Goal: Task Accomplishment & Management: Manage account settings

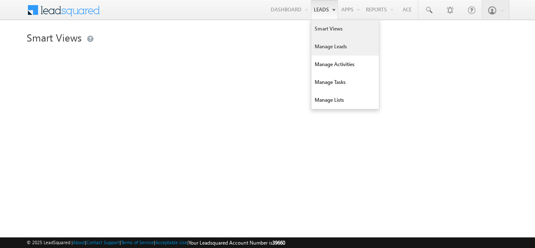
click at [326, 46] on link "Manage Leads" at bounding box center [345, 47] width 68 height 18
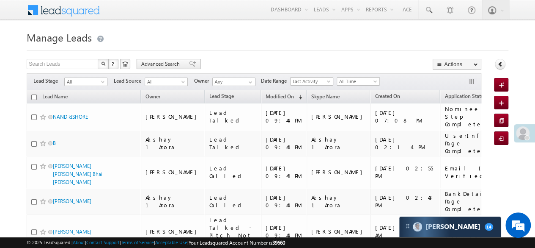
click at [178, 65] on span "Advanced Search" at bounding box center [161, 64] width 41 height 8
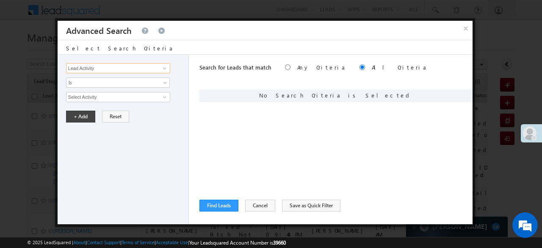
click at [152, 69] on input "Lead Activity" at bounding box center [118, 68] width 104 height 10
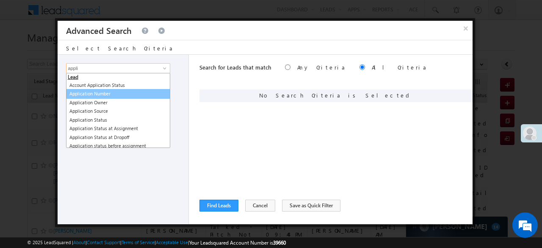
click at [113, 90] on link "Application Number" at bounding box center [118, 94] width 104 height 10
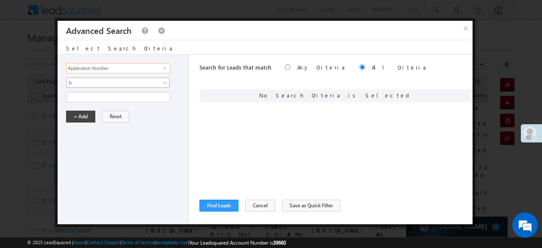
type input "Application Number"
drag, startPoint x: 108, startPoint y: 83, endPoint x: 96, endPoint y: 85, distance: 12.9
click at [108, 83] on span "Is" at bounding box center [112, 83] width 92 height 8
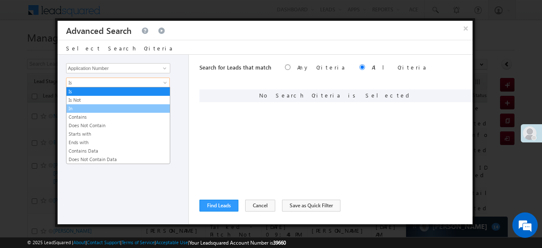
click at [83, 105] on link "In" at bounding box center [117, 109] width 103 height 8
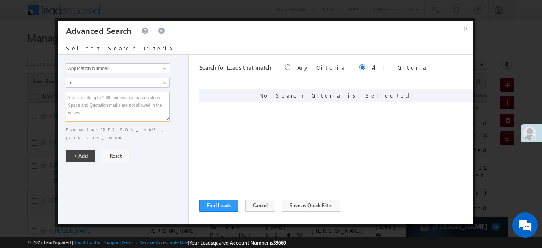
click at [81, 105] on textarea at bounding box center [118, 107] width 104 height 30
paste textarea "EQ26697709 EQ26875228 EQ16927638 EQ26699320 EQ26873987 EQ26698156 EQ26587965 EQ…"
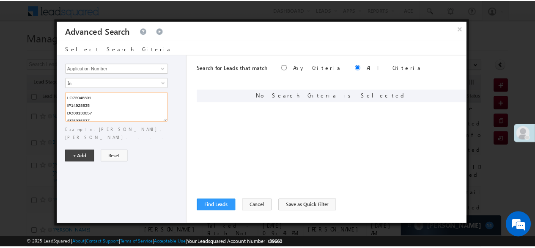
scroll to position [1914, 0]
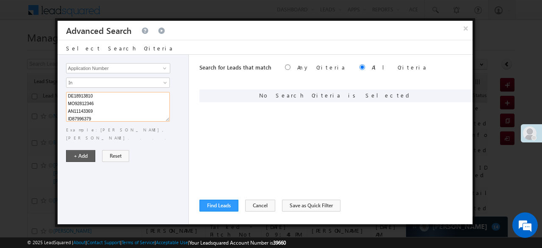
type textarea "EQ26697709 EQ26875228 EQ16927638 EQ26699320 EQ26873987 EQ26698156 EQ26587965 EQ…"
click at [82, 150] on button "+ Add" at bounding box center [80, 156] width 29 height 12
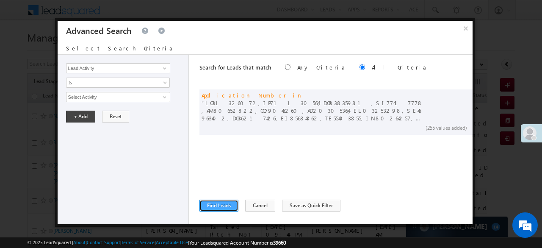
click at [218, 204] on button "Find Leads" at bounding box center [218, 205] width 39 height 12
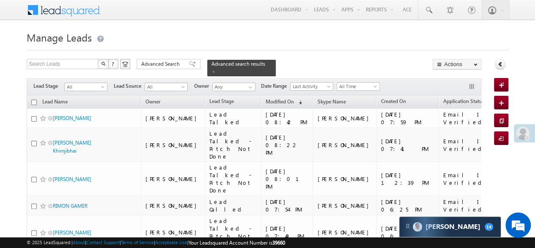
click at [181, 85] on span at bounding box center [184, 88] width 7 height 7
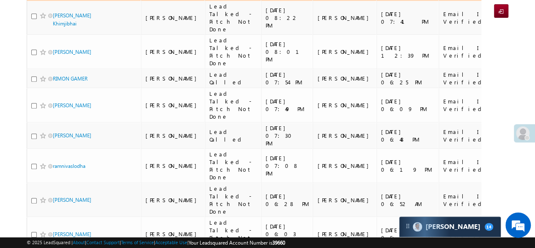
scroll to position [0, 0]
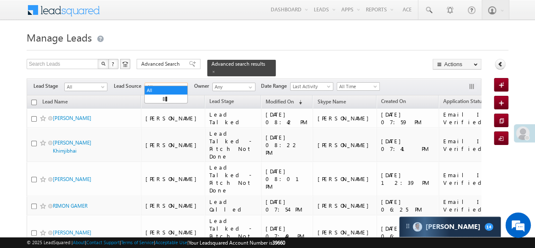
click at [292, 40] on h1 "Manage Leads" at bounding box center [268, 36] width 482 height 17
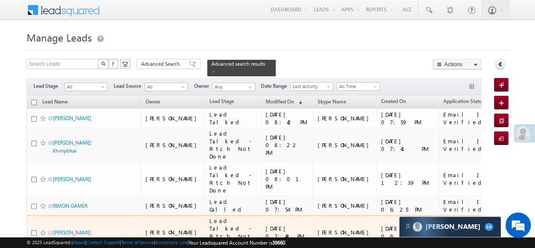
click at [178, 215] on td "[PERSON_NAME]" at bounding box center [173, 232] width 64 height 34
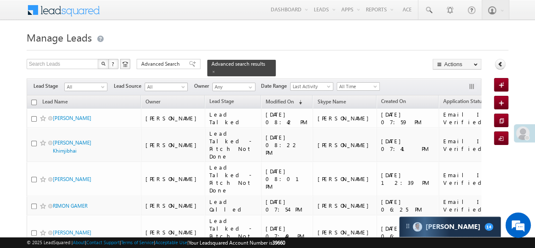
click at [181, 85] on span at bounding box center [184, 88] width 7 height 7
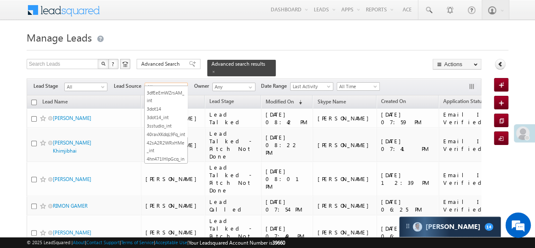
scroll to position [592, 0]
click at [105, 85] on span at bounding box center [103, 88] width 7 height 7
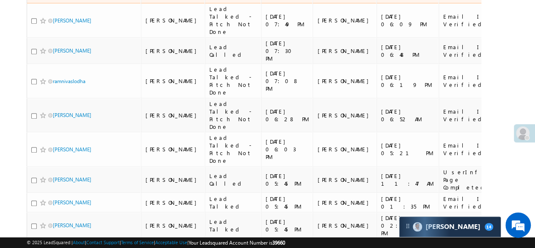
scroll to position [85, 0]
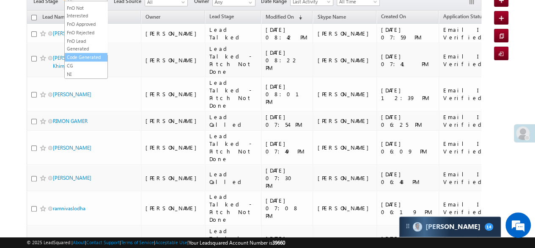
click at [85, 59] on link "Code Generated" at bounding box center [86, 57] width 43 height 8
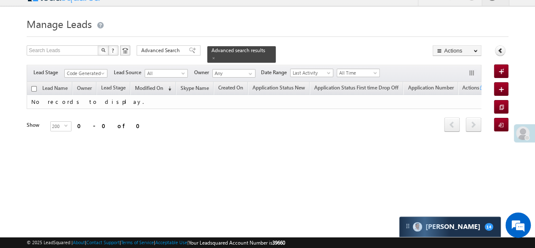
scroll to position [14, 0]
click at [102, 72] on span at bounding box center [103, 75] width 7 height 7
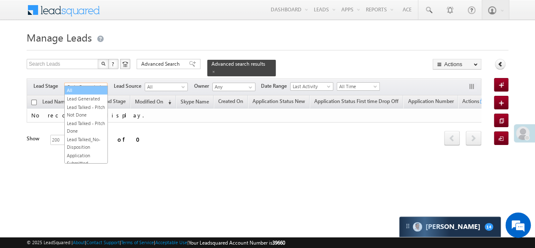
click at [81, 87] on link "All" at bounding box center [86, 90] width 43 height 8
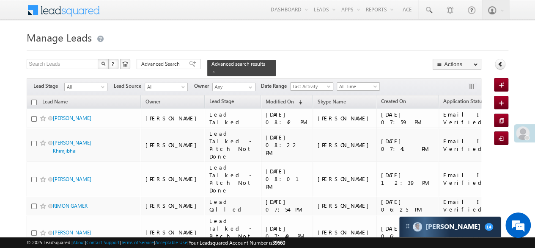
click at [34, 99] on input "checkbox" at bounding box center [34, 102] width 6 height 6
checkbox input "true"
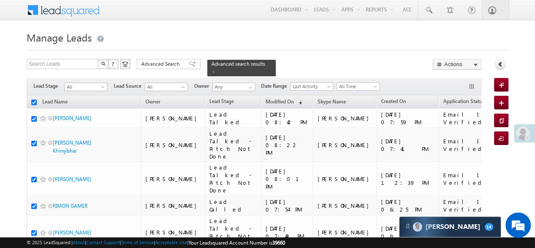
checkbox input "true"
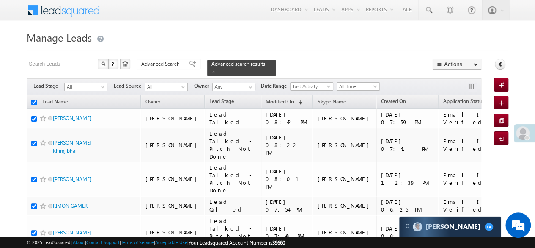
checkbox input "true"
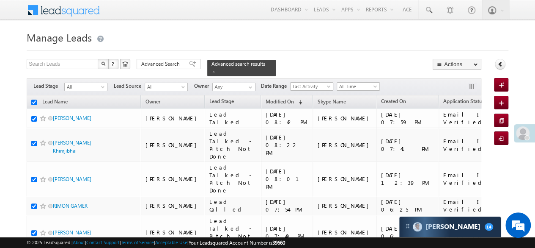
checkbox input "true"
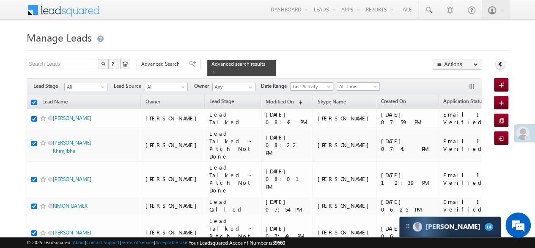
checkbox input "true"
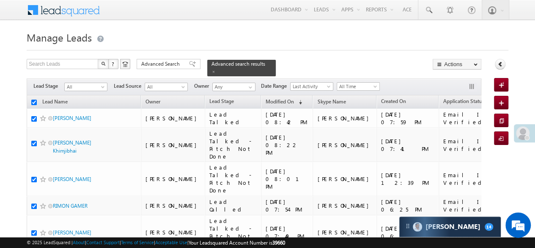
checkbox input "true"
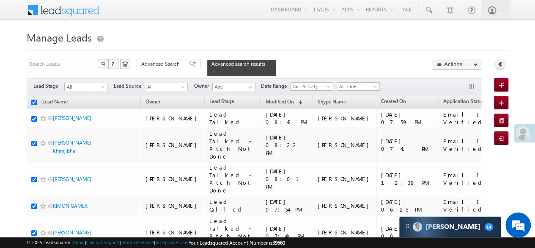
checkbox input "true"
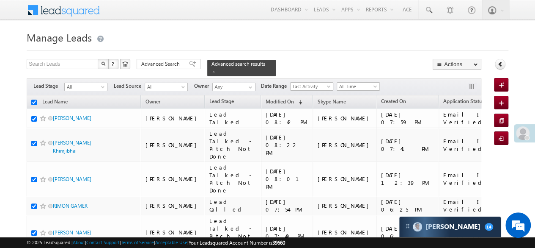
checkbox input "true"
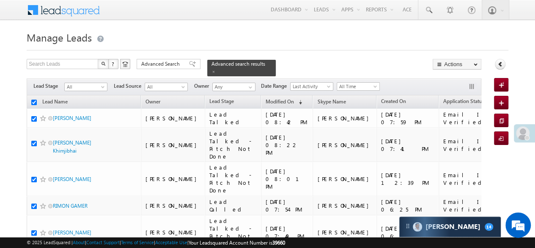
checkbox input "true"
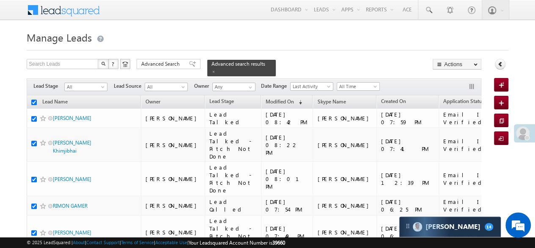
checkbox input "true"
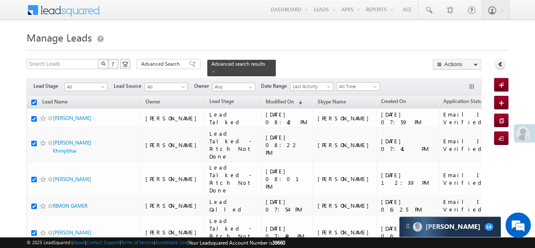
checkbox input "true"
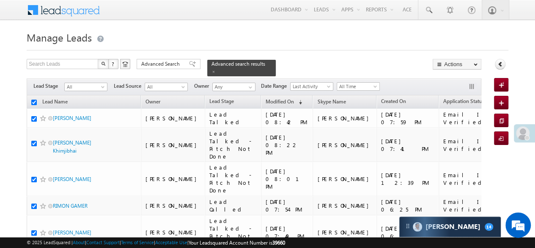
checkbox input "true"
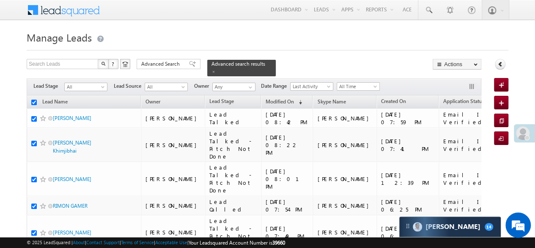
checkbox input "true"
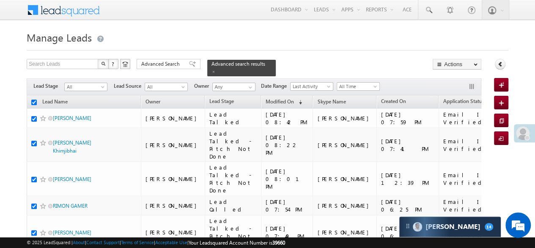
checkbox input "true"
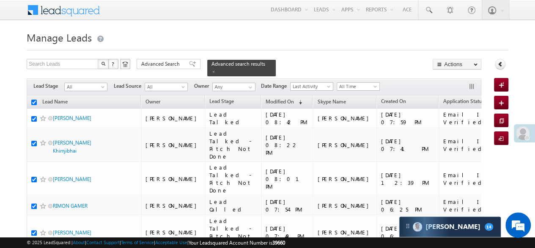
checkbox input "true"
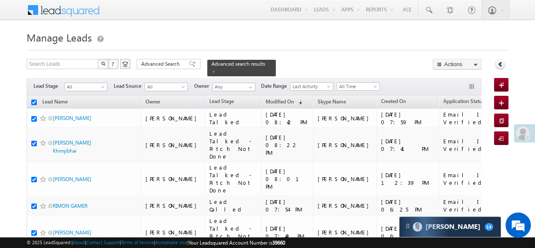
checkbox input "true"
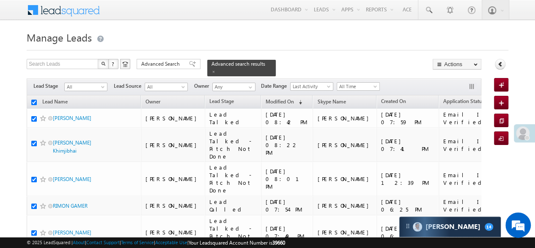
checkbox input "true"
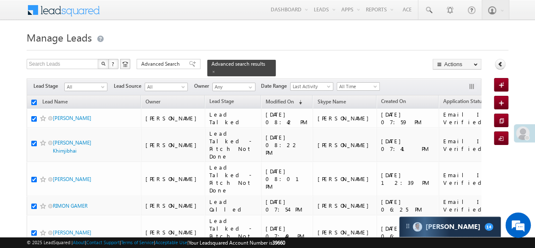
checkbox input "true"
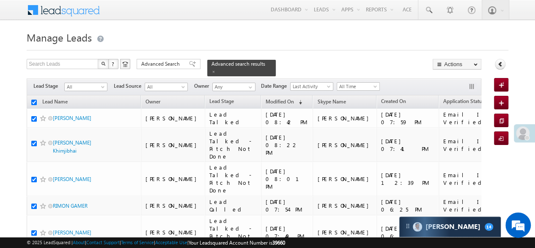
checkbox input "true"
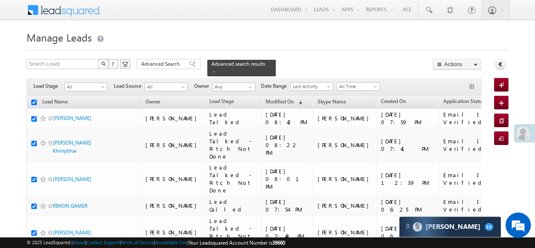
checkbox input "true"
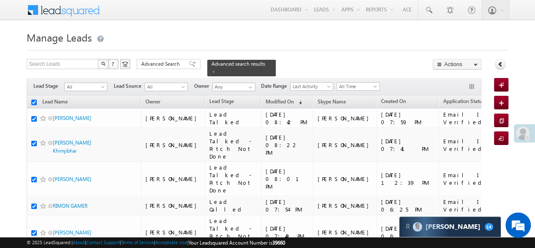
checkbox input "true"
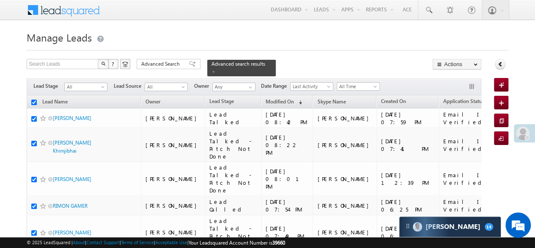
checkbox input "true"
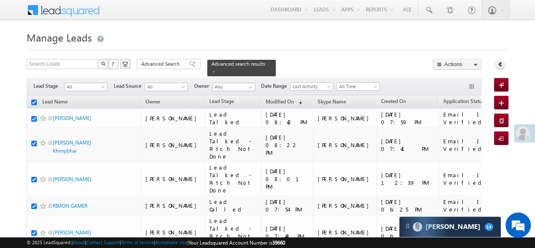
checkbox input "true"
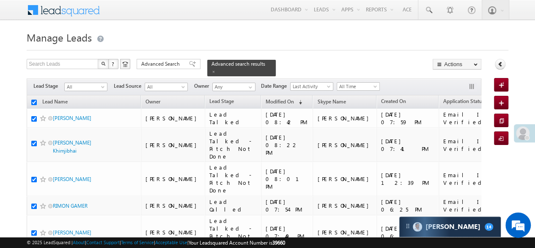
checkbox input "true"
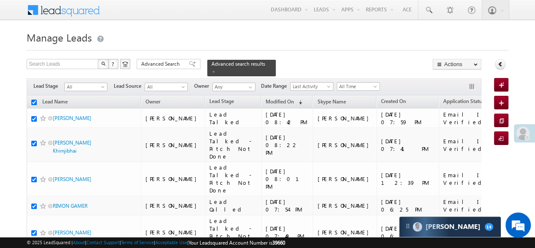
checkbox input "true"
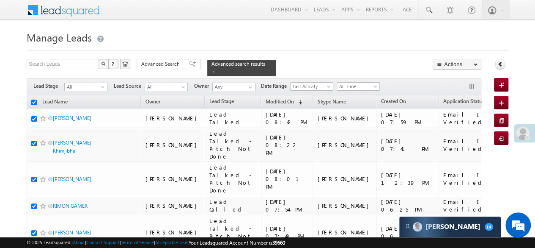
checkbox input "true"
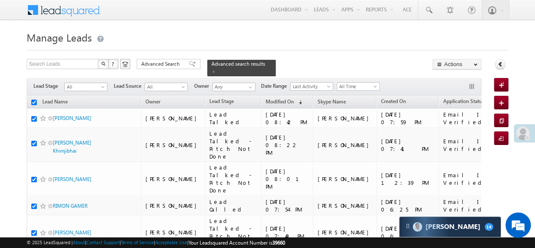
checkbox input "true"
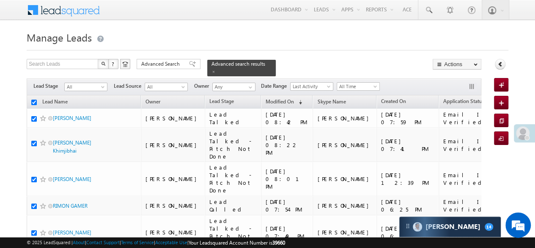
checkbox input "true"
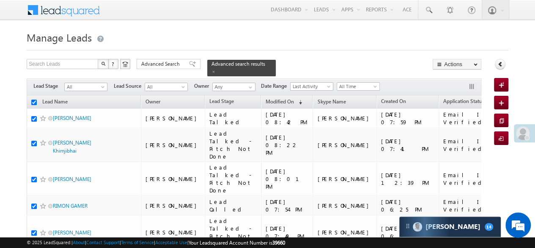
checkbox input "true"
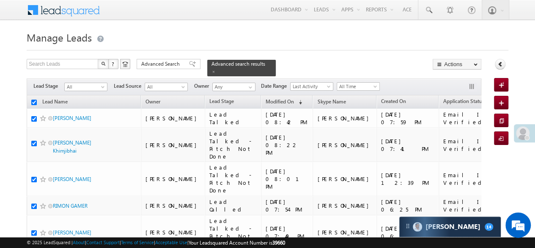
checkbox input "true"
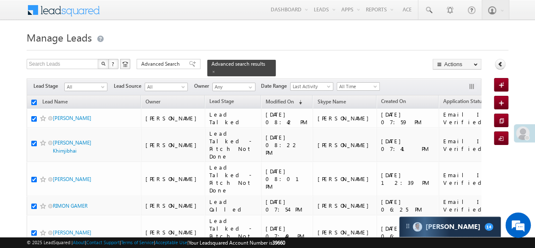
checkbox input "true"
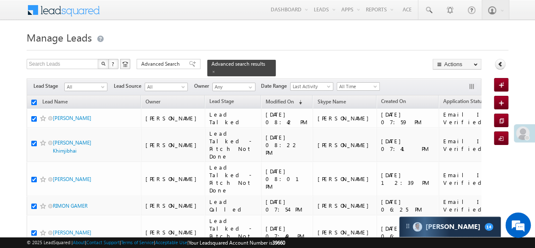
checkbox input "true"
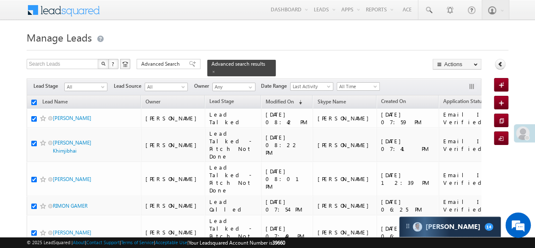
checkbox input "true"
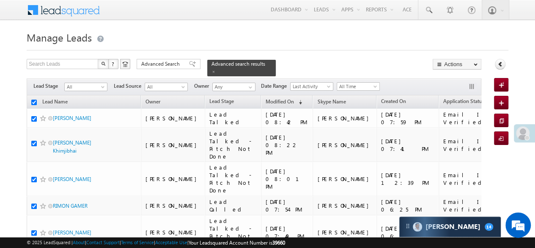
checkbox input "true"
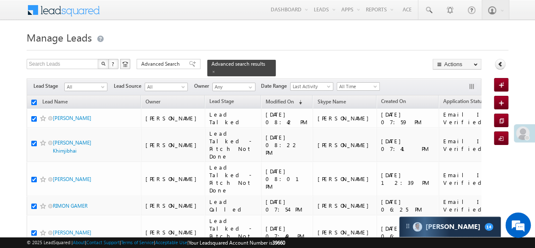
checkbox input "true"
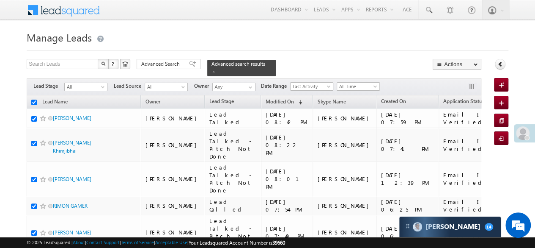
checkbox input "true"
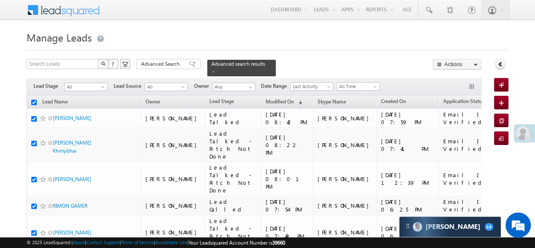
checkbox input "true"
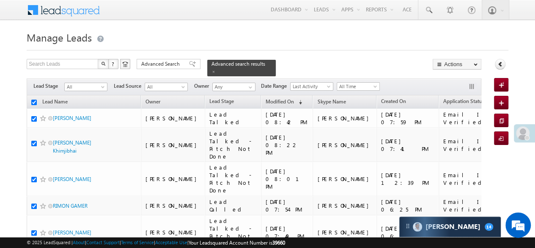
checkbox input "true"
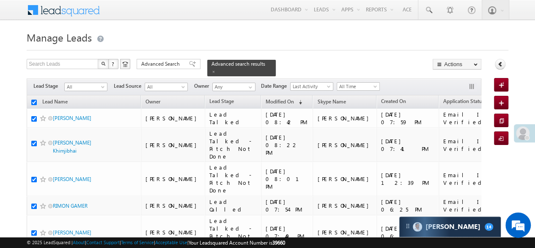
checkbox input "true"
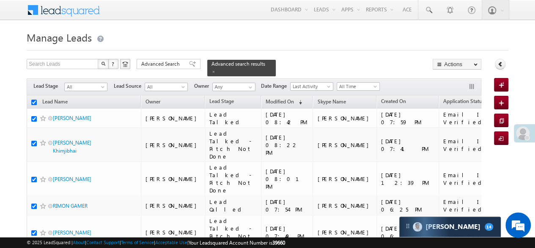
checkbox input "true"
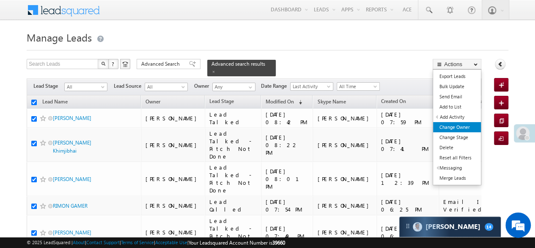
click at [462, 127] on link "Change Owner" at bounding box center [457, 127] width 48 height 10
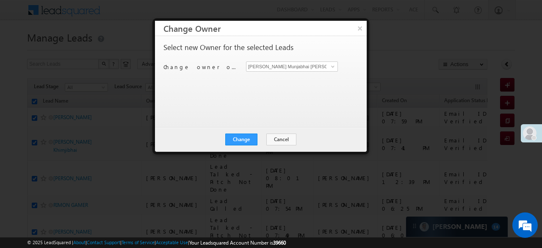
click at [340, 69] on div "[PERSON_NAME] Munjabhai [PERSON_NAME] Munjabhai [PERSON_NAME]" at bounding box center [297, 66] width 102 height 10
drag, startPoint x: 333, startPoint y: 66, endPoint x: 295, endPoint y: 76, distance: 39.6
click at [333, 66] on span at bounding box center [332, 66] width 7 height 7
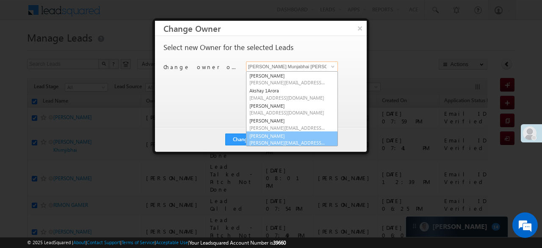
scroll to position [2, 0]
click at [269, 133] on link "[PERSON_NAME] [PERSON_NAME][EMAIL_ADDRESS][DOMAIN_NAME]" at bounding box center [292, 137] width 92 height 16
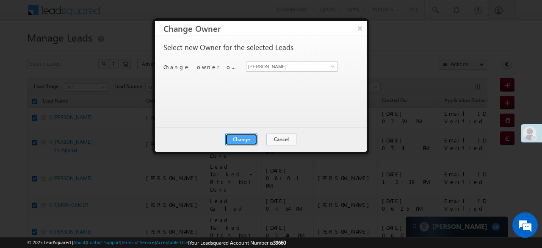
click at [242, 134] on button "Change" at bounding box center [241, 139] width 32 height 12
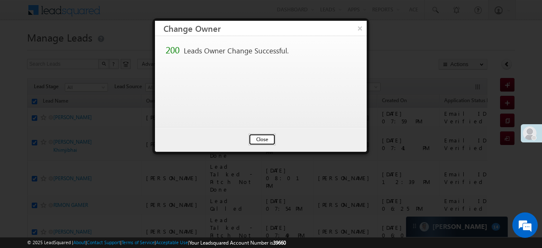
click at [270, 139] on button "Close" at bounding box center [261, 139] width 27 height 12
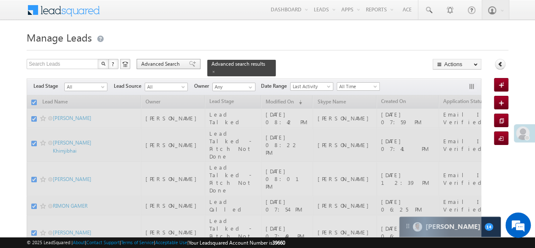
click at [151, 66] on span "Advanced Search" at bounding box center [161, 64] width 41 height 8
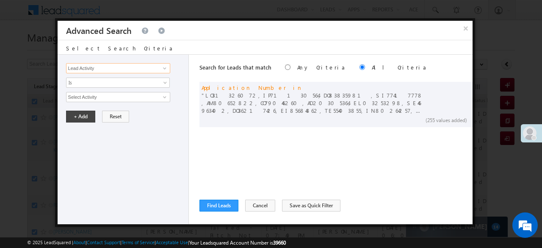
click at [143, 68] on input "Lead Activity" at bounding box center [118, 68] width 104 height 10
click at [163, 70] on span at bounding box center [164, 68] width 7 height 7
click at [162, 70] on span at bounding box center [164, 68] width 7 height 7
click at [163, 69] on span at bounding box center [164, 68] width 7 height 7
drag, startPoint x: 162, startPoint y: 69, endPoint x: 158, endPoint y: 75, distance: 7.4
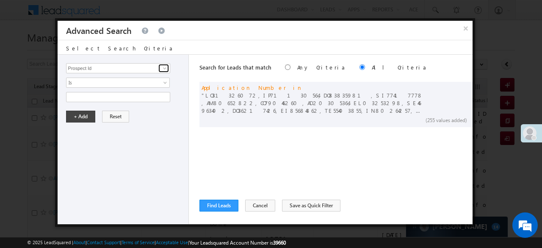
click at [162, 69] on span at bounding box center [164, 68] width 7 height 7
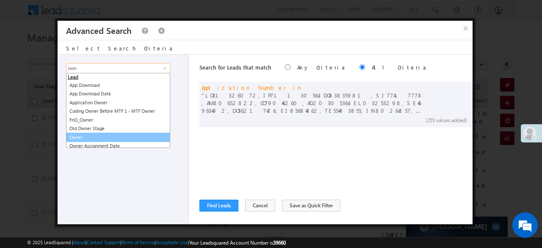
click at [85, 133] on link "Owner" at bounding box center [118, 137] width 104 height 10
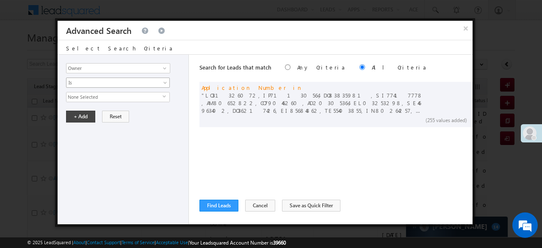
click at [81, 83] on span "Is" at bounding box center [112, 83] width 92 height 8
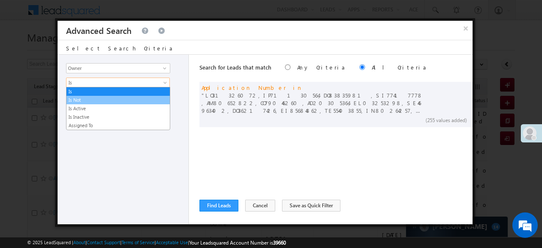
click at [78, 100] on link "Is Not" at bounding box center [117, 100] width 103 height 8
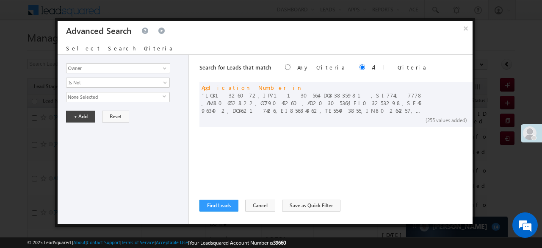
click at [76, 93] on span "None Selected" at bounding box center [114, 96] width 96 height 9
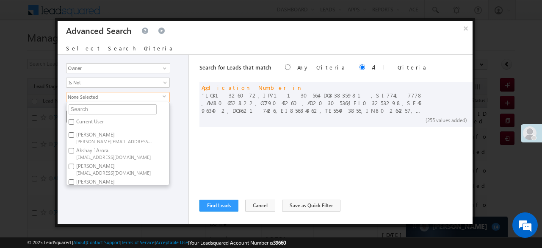
scroll to position [42, 0]
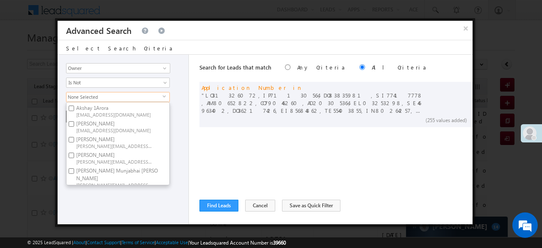
click at [82, 152] on label "[PERSON_NAME] [PERSON_NAME][EMAIL_ADDRESS][DOMAIN_NAME]" at bounding box center [113, 158] width 94 height 16
click at [74, 152] on input "[PERSON_NAME] [PERSON_NAME][EMAIL_ADDRESS][DOMAIN_NAME]" at bounding box center [72, 155] width 6 height 6
click at [86, 204] on div "Lead Activity Task Sales Group Prospect Id WA Last Message Timestamp 4th Day Di…" at bounding box center [123, 139] width 131 height 169
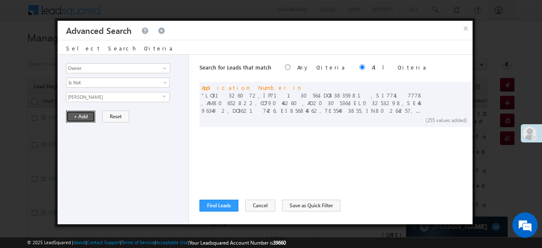
click at [77, 117] on button "+ Add" at bounding box center [80, 116] width 29 height 12
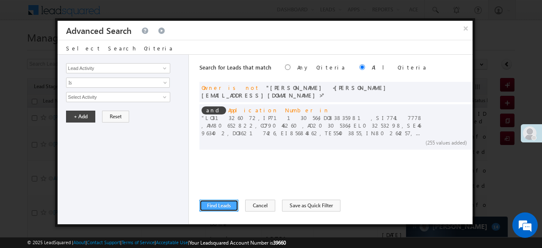
click at [215, 205] on button "Find Leads" at bounding box center [218, 205] width 39 height 12
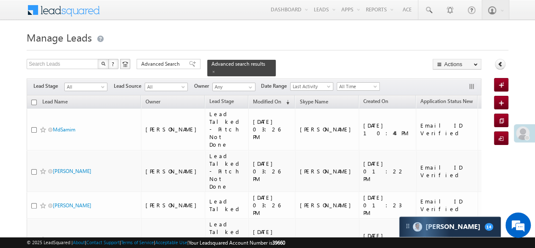
click at [35, 99] on input "checkbox" at bounding box center [34, 102] width 6 height 6
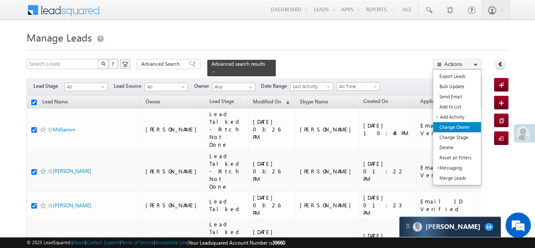
click at [463, 128] on link "Change Owner" at bounding box center [457, 127] width 48 height 10
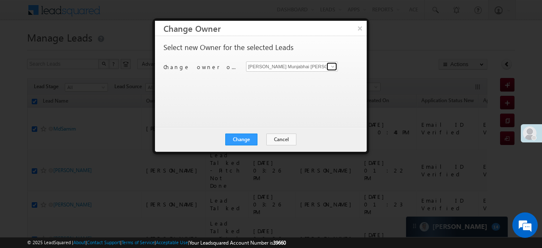
click at [333, 68] on span at bounding box center [332, 66] width 7 height 7
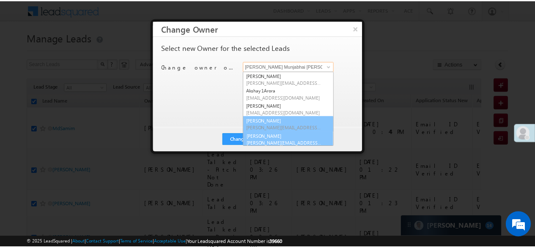
scroll to position [2, 0]
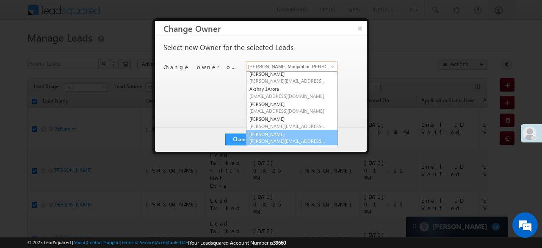
click at [271, 132] on link "[PERSON_NAME] [PERSON_NAME][EMAIL_ADDRESS][DOMAIN_NAME]" at bounding box center [292, 137] width 92 height 16
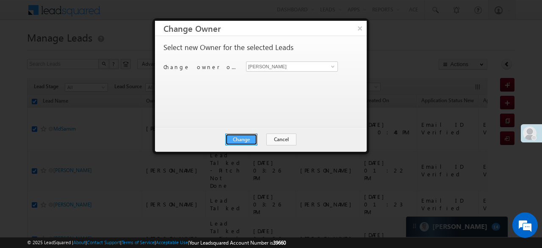
click at [248, 137] on button "Change" at bounding box center [241, 139] width 32 height 12
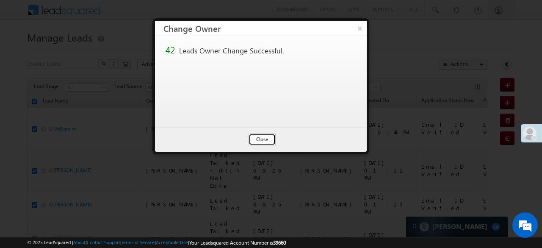
click at [257, 139] on button "Close" at bounding box center [261, 139] width 27 height 12
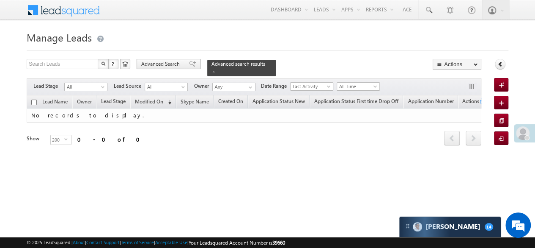
click at [189, 62] on span at bounding box center [192, 64] width 7 height 6
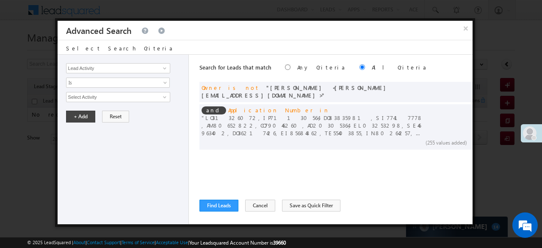
click at [469, 30] on button "×" at bounding box center [466, 28] width 14 height 15
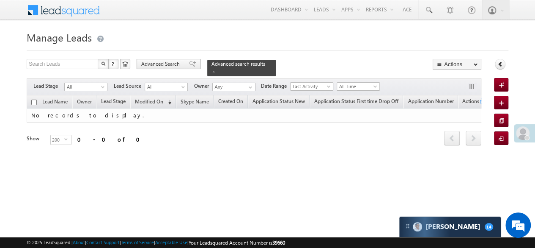
click at [173, 61] on span "Advanced Search" at bounding box center [161, 64] width 41 height 8
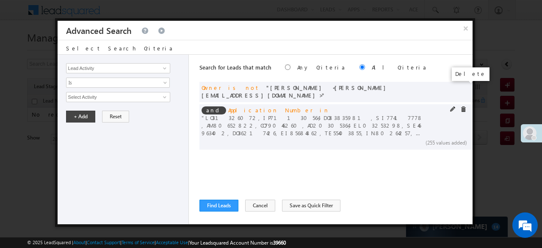
drag, startPoint x: 463, startPoint y: 84, endPoint x: 353, endPoint y: 99, distance: 111.5
click at [0, 0] on span at bounding box center [0, 0] width 0 height 0
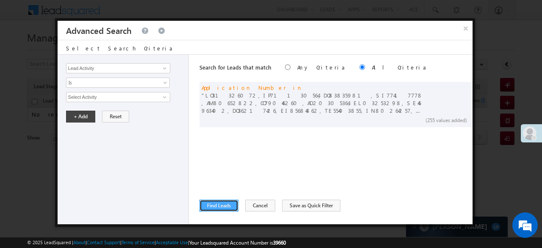
click at [209, 204] on button "Find Leads" at bounding box center [218, 205] width 39 height 12
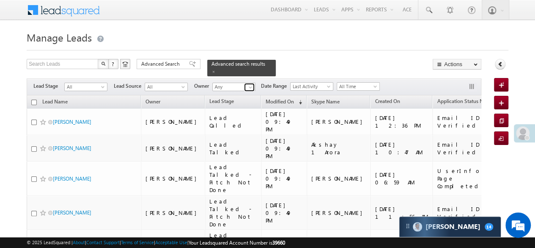
click at [250, 84] on span at bounding box center [250, 87] width 7 height 7
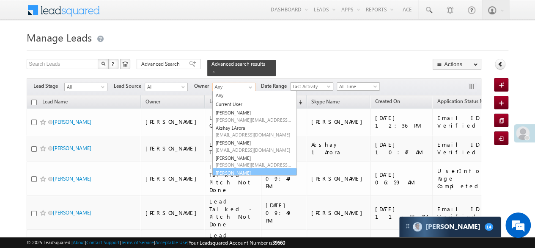
scroll to position [9, 0]
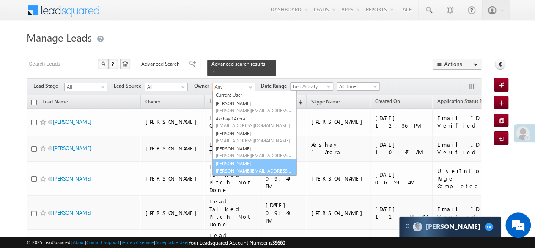
click at [233, 167] on span "[PERSON_NAME][EMAIL_ADDRESS][DOMAIN_NAME]" at bounding box center [254, 170] width 76 height 6
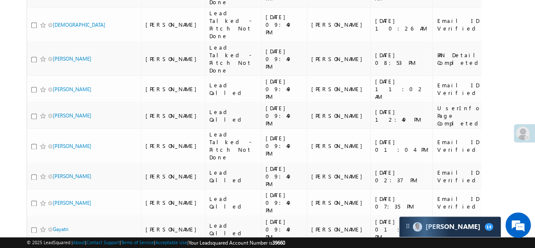
scroll to position [0, 0]
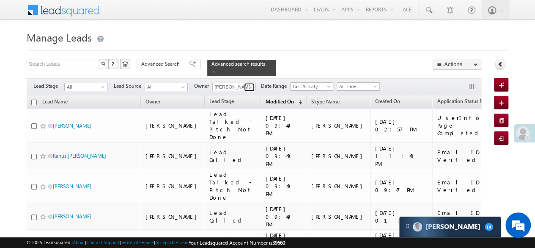
click at [250, 84] on span at bounding box center [250, 87] width 7 height 7
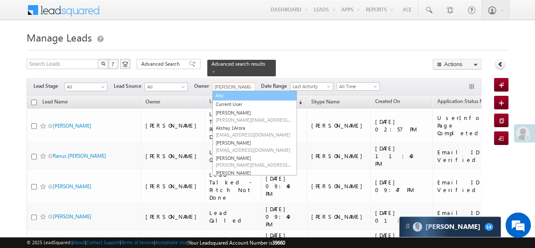
click at [225, 92] on link "Any" at bounding box center [254, 96] width 85 height 10
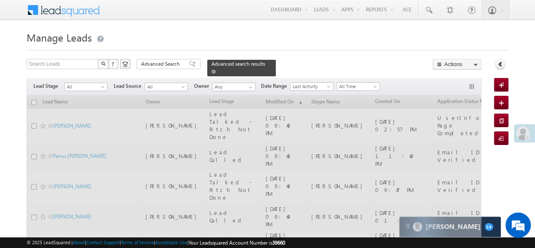
click at [216, 69] on span at bounding box center [214, 71] width 4 height 4
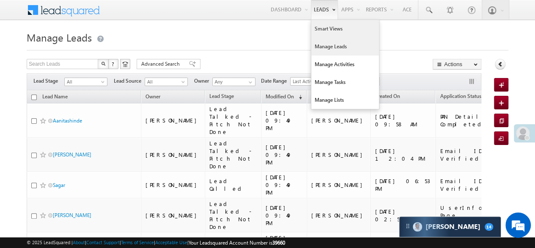
click at [324, 25] on link "Smart Views" at bounding box center [345, 29] width 68 height 18
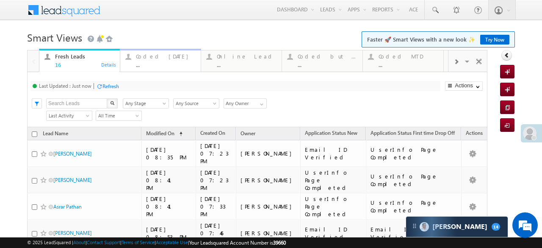
click at [169, 62] on div "..." at bounding box center [166, 64] width 60 height 6
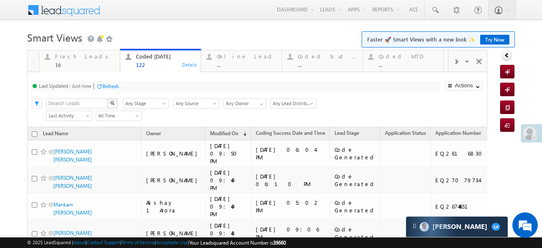
click at [240, 66] on div "..." at bounding box center [247, 64] width 60 height 6
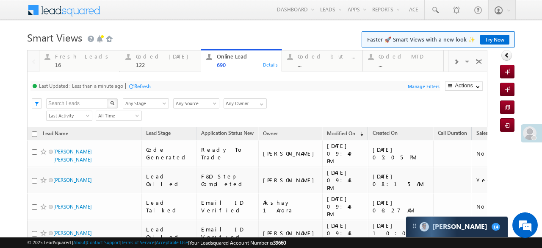
click at [165, 105] on span at bounding box center [165, 105] width 7 height 7
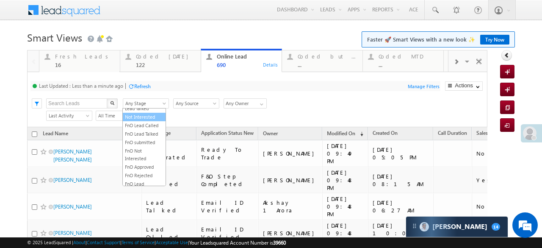
scroll to position [202, 0]
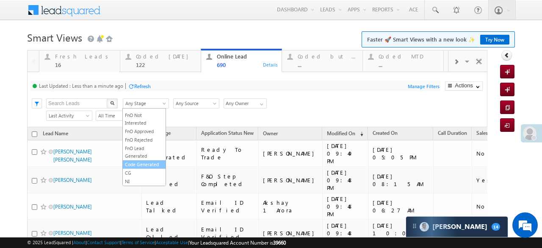
click at [144, 160] on link "Code Generated" at bounding box center [144, 164] width 43 height 8
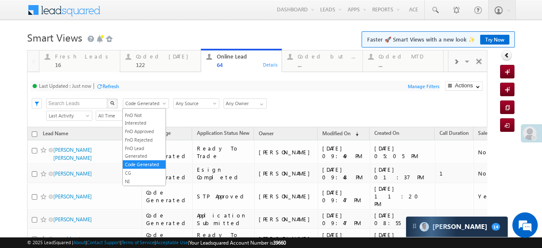
click at [158, 102] on span "Code Generated" at bounding box center [144, 103] width 43 height 8
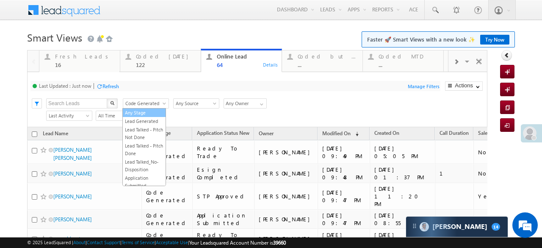
click at [153, 114] on link "Any Stage" at bounding box center [144, 113] width 43 height 8
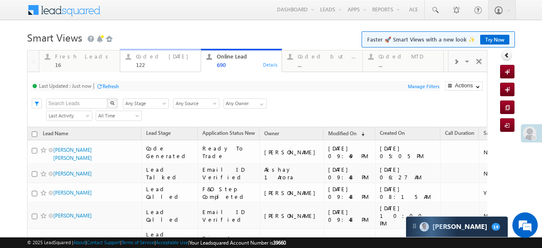
click at [178, 62] on div "122" at bounding box center [166, 64] width 60 height 6
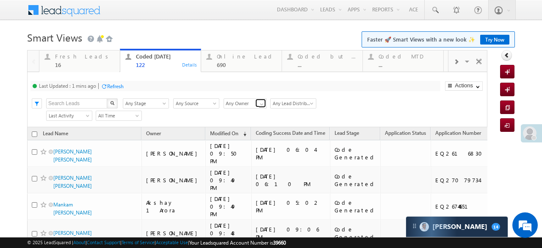
click at [261, 104] on span at bounding box center [261, 104] width 7 height 7
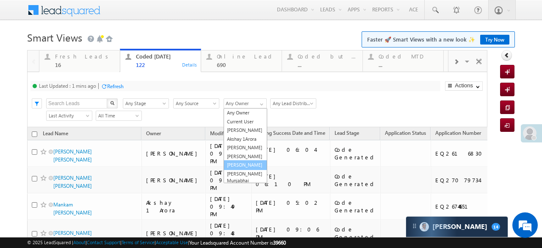
click at [240, 170] on link "[PERSON_NAME]" at bounding box center [245, 165] width 44 height 10
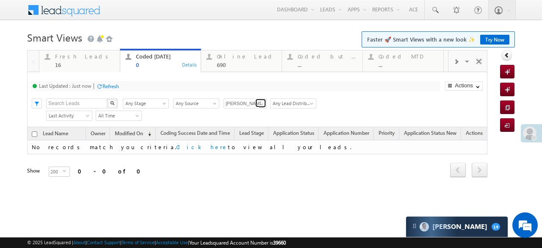
click at [258, 103] on span at bounding box center [261, 104] width 7 height 7
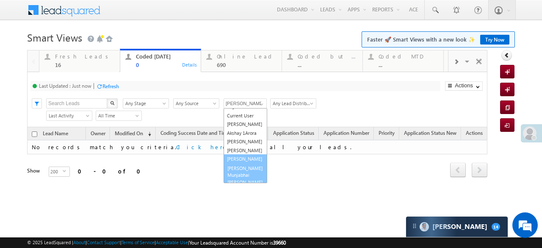
scroll to position [17, 0]
click at [236, 170] on link "[PERSON_NAME] Munjabhai [PERSON_NAME]" at bounding box center [245, 164] width 44 height 24
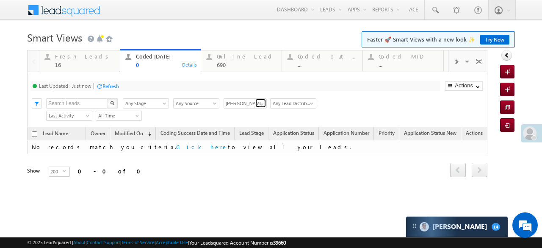
click at [260, 105] on span at bounding box center [261, 104] width 7 height 7
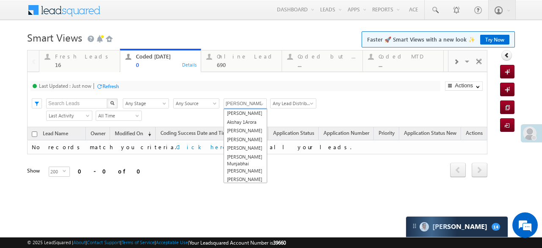
scroll to position [0, 0]
click at [245, 113] on link "Any Owner" at bounding box center [245, 113] width 44 height 10
type input "Any Owner"
